Goal: Task Accomplishment & Management: Use online tool/utility

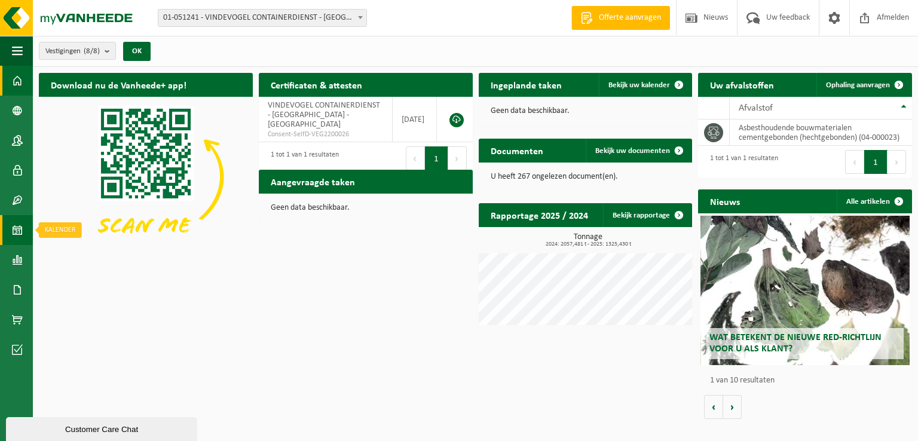
drag, startPoint x: 10, startPoint y: 228, endPoint x: 26, endPoint y: 237, distance: 19.3
click at [11, 228] on link "Kalender" at bounding box center [16, 230] width 33 height 30
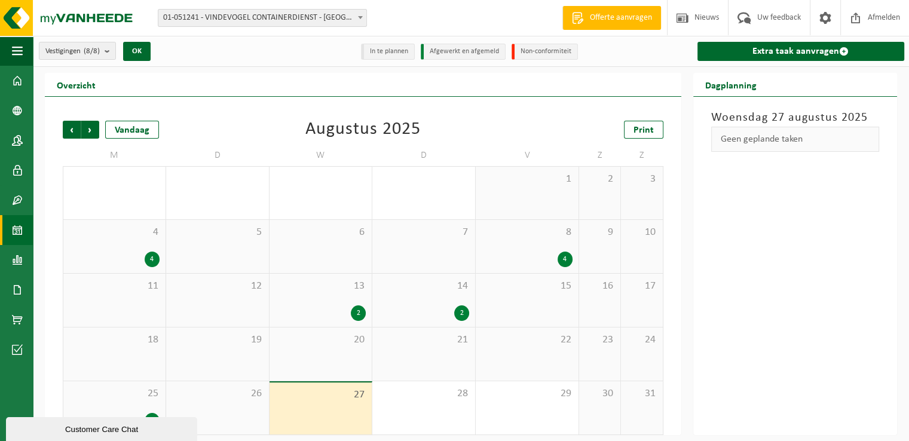
scroll to position [5, 0]
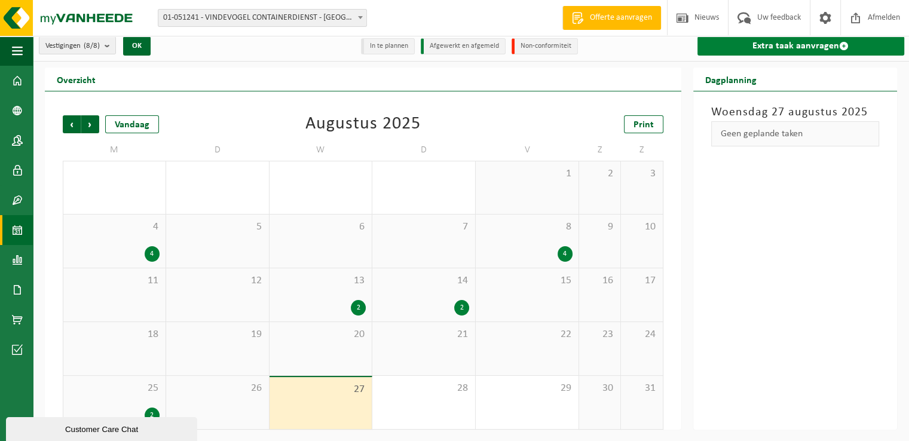
click at [762, 47] on link "Extra taak aanvragen" at bounding box center [800, 45] width 207 height 19
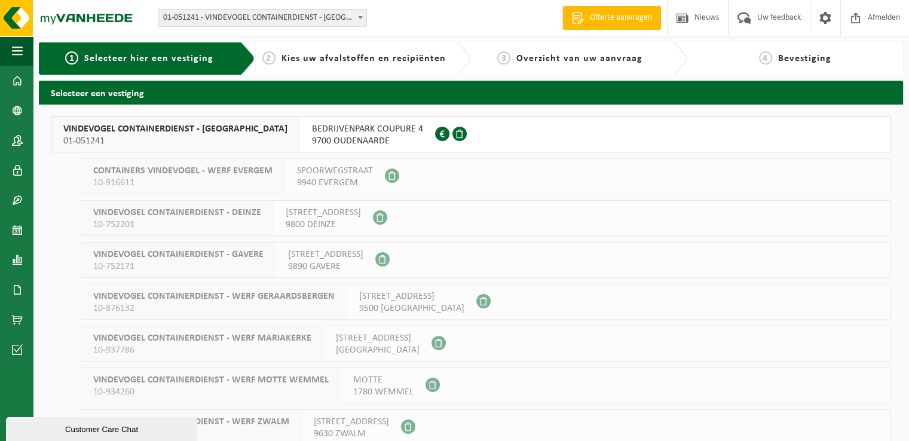
click at [323, 133] on span "BEDRIJVENPARK COUPURE 4" at bounding box center [367, 129] width 111 height 12
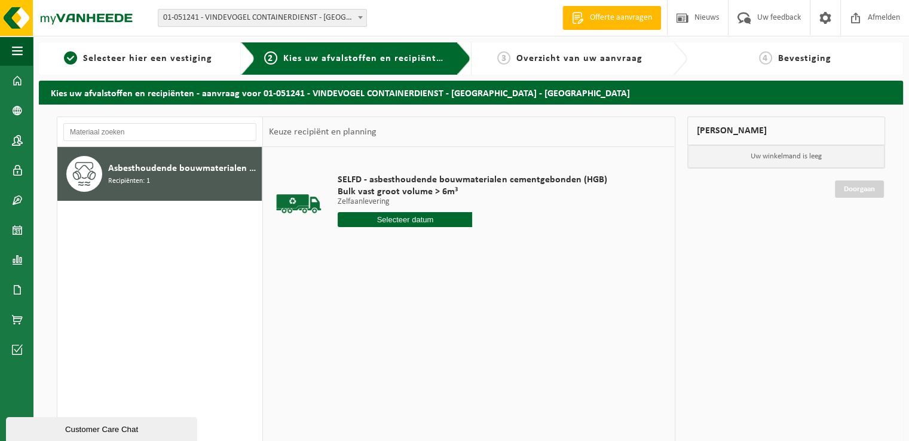
click at [418, 224] on input "text" at bounding box center [405, 219] width 134 height 15
click at [387, 363] on div "27" at bounding box center [391, 363] width 21 height 19
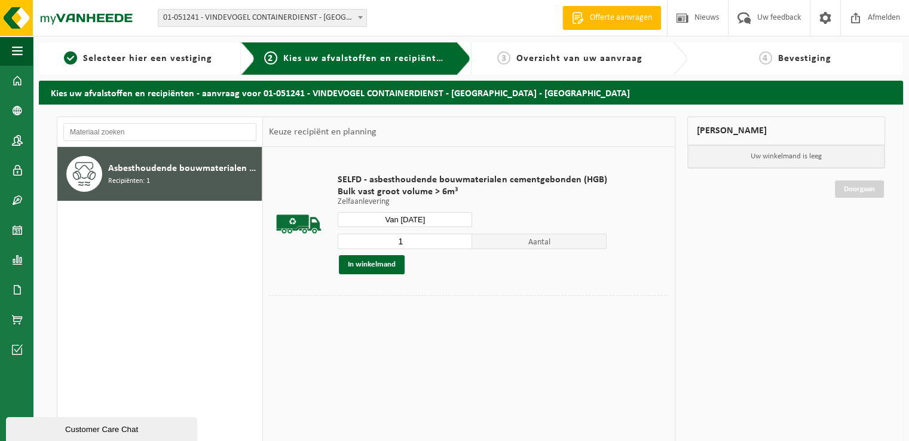
click at [416, 216] on input "Van 2025-08-27" at bounding box center [405, 219] width 134 height 15
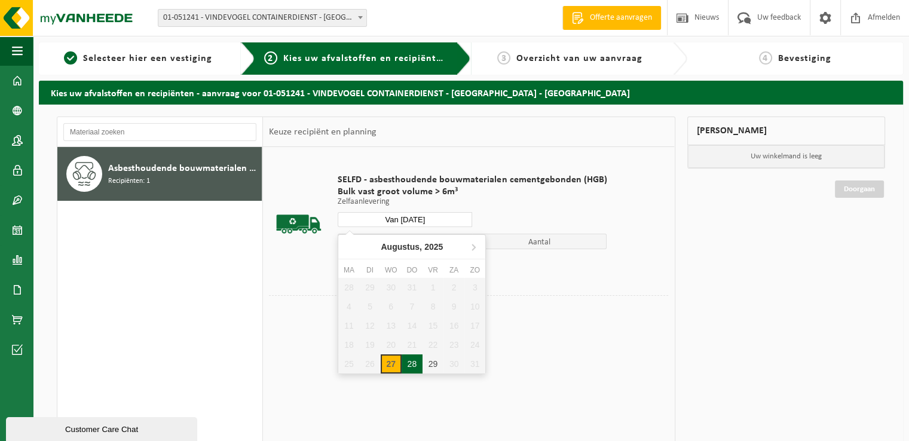
click at [408, 365] on div "28" at bounding box center [412, 363] width 21 height 19
type input "Van 2025-08-28"
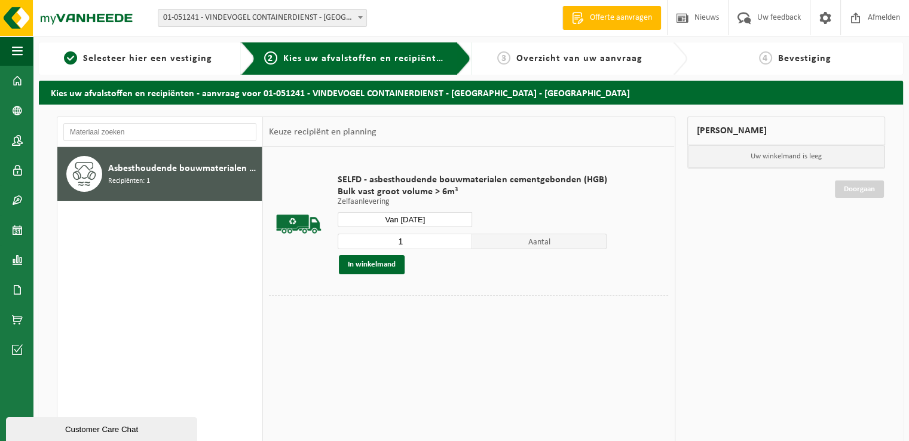
click at [424, 238] on input "1" at bounding box center [405, 242] width 134 height 16
type input "4"
click at [381, 264] on button "In winkelmand" at bounding box center [372, 264] width 66 height 19
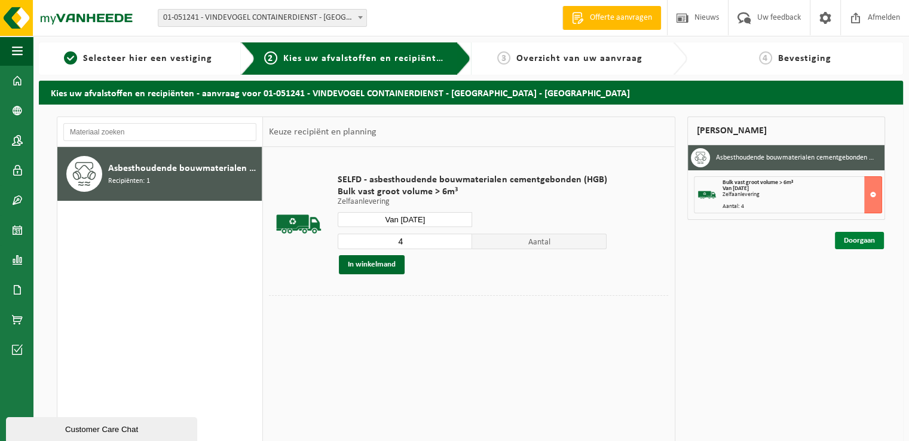
click at [843, 240] on link "Doorgaan" at bounding box center [859, 240] width 49 height 17
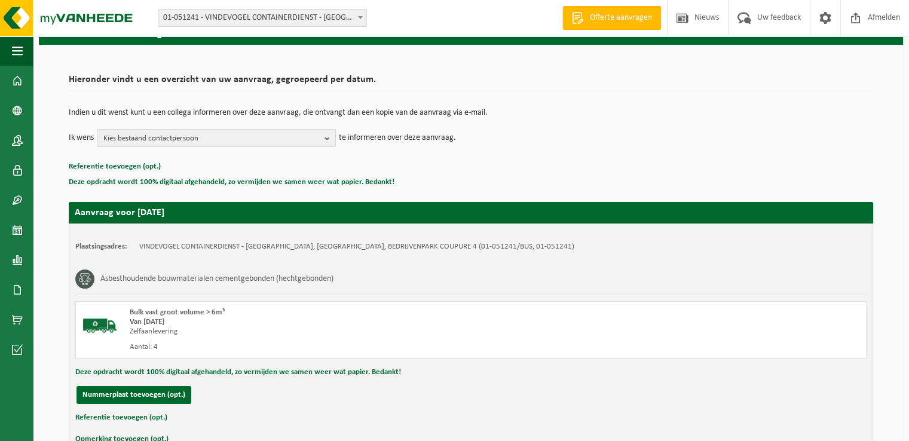
scroll to position [131, 0]
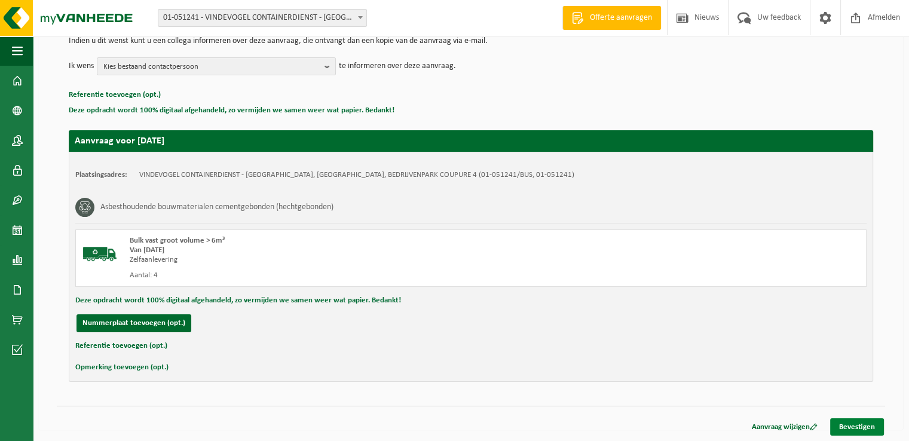
click at [854, 424] on link "Bevestigen" at bounding box center [857, 426] width 54 height 17
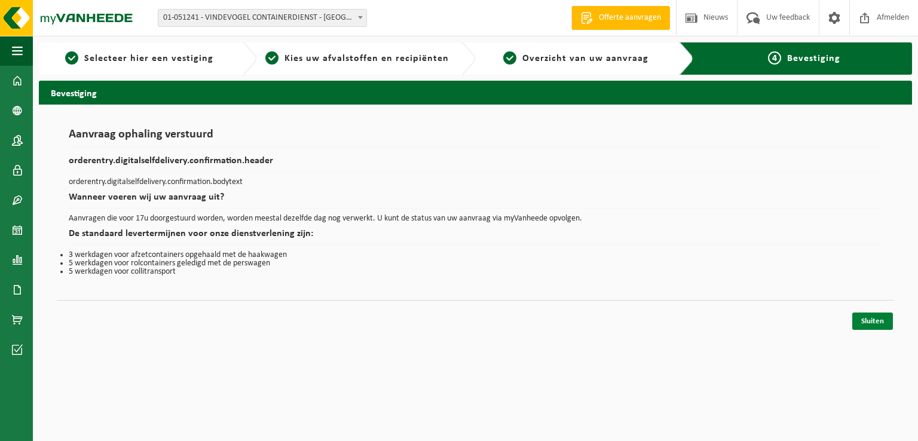
click at [875, 318] on link "Sluiten" at bounding box center [872, 321] width 41 height 17
